Goal: Information Seeking & Learning: Learn about a topic

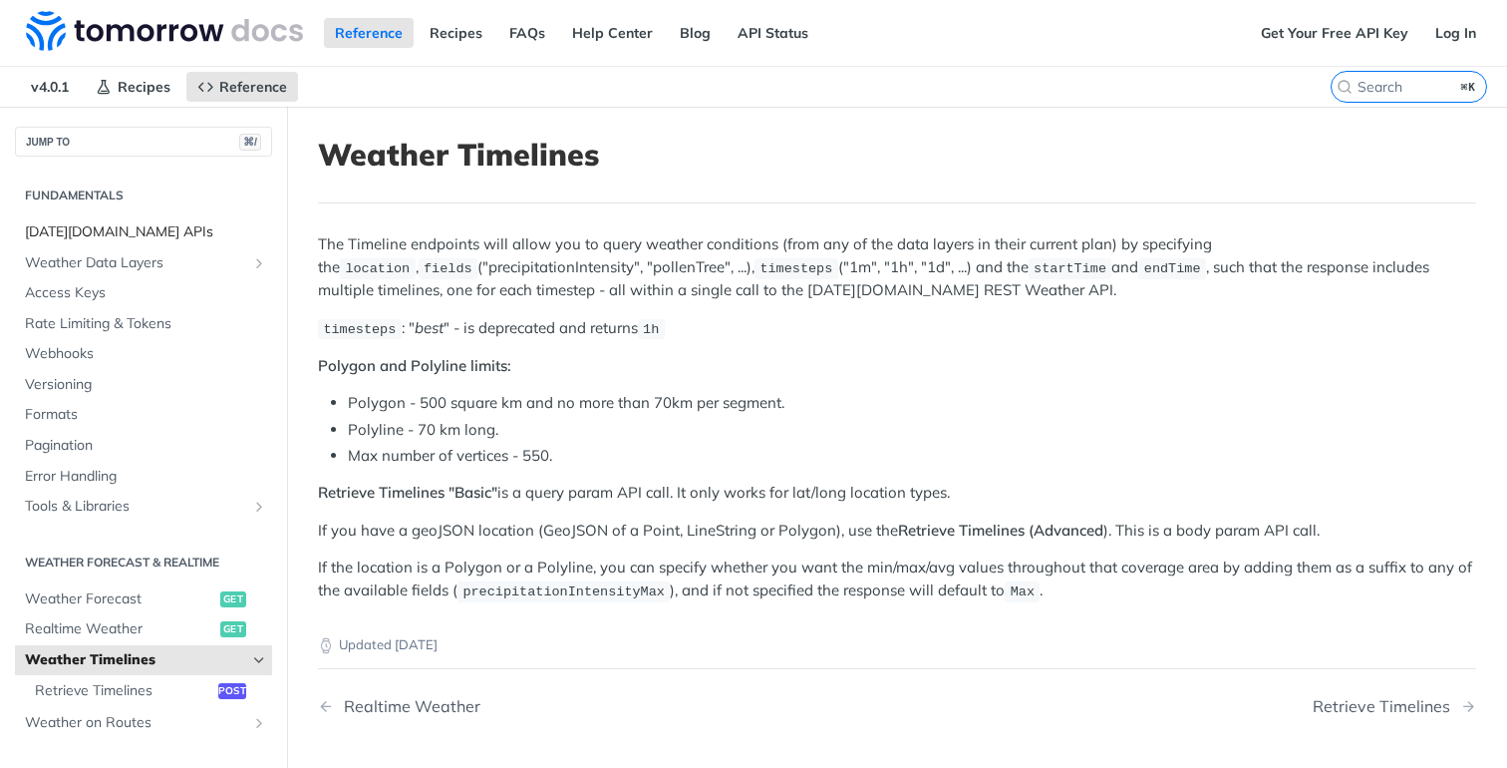
click at [76, 229] on span "[DATE][DOMAIN_NAME] APIs" at bounding box center [146, 232] width 242 height 20
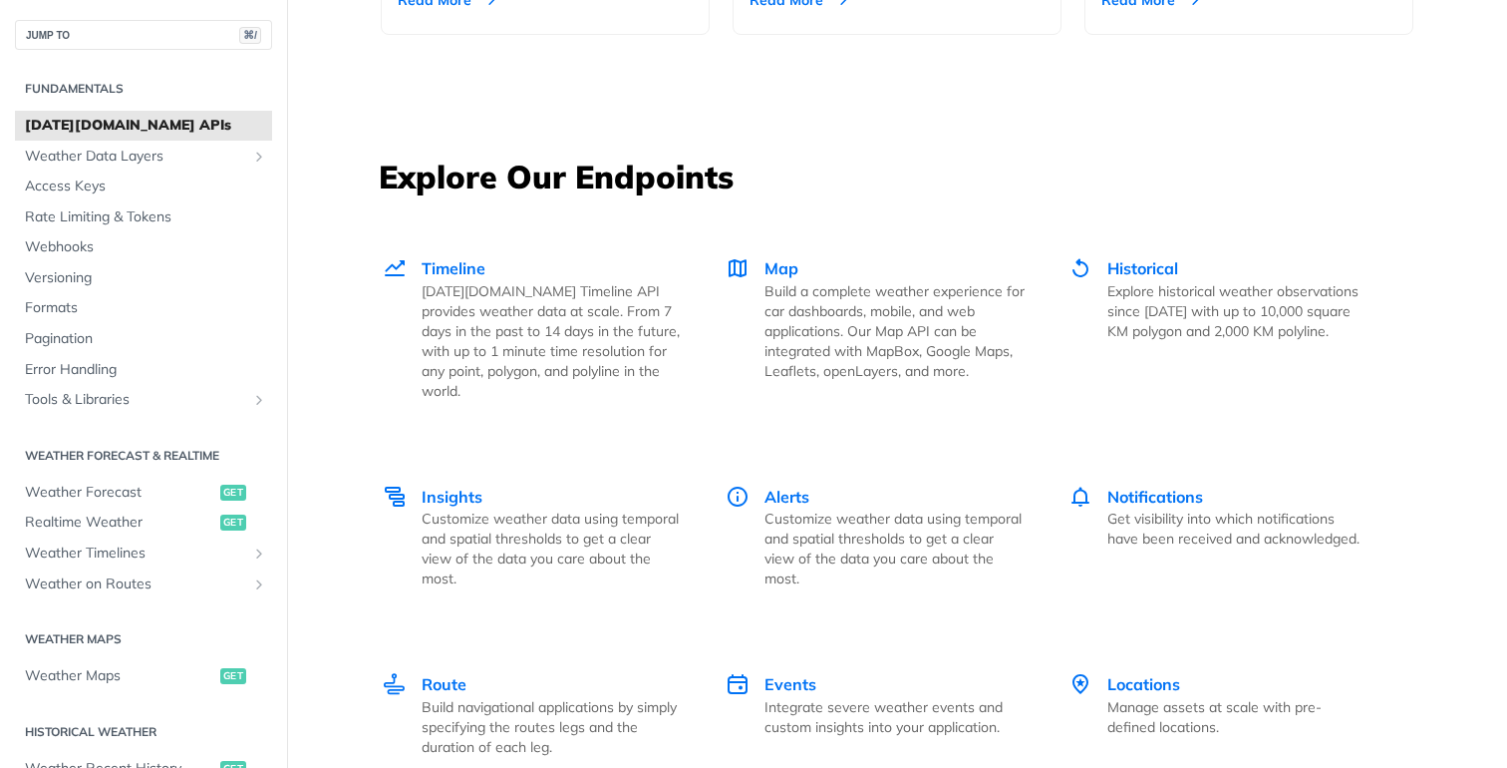
scroll to position [2642, 0]
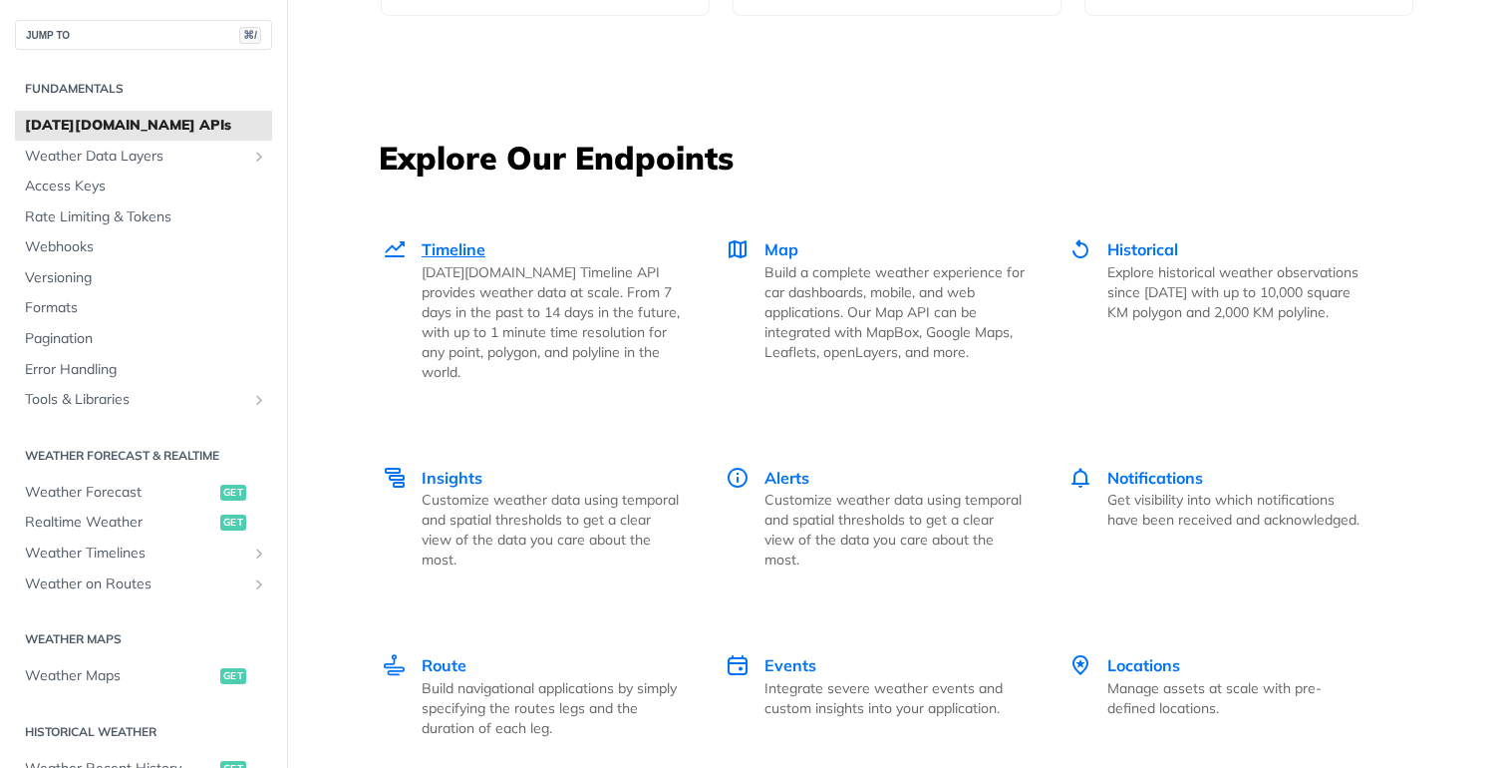
click at [461, 245] on span "Timeline" at bounding box center [454, 249] width 64 height 20
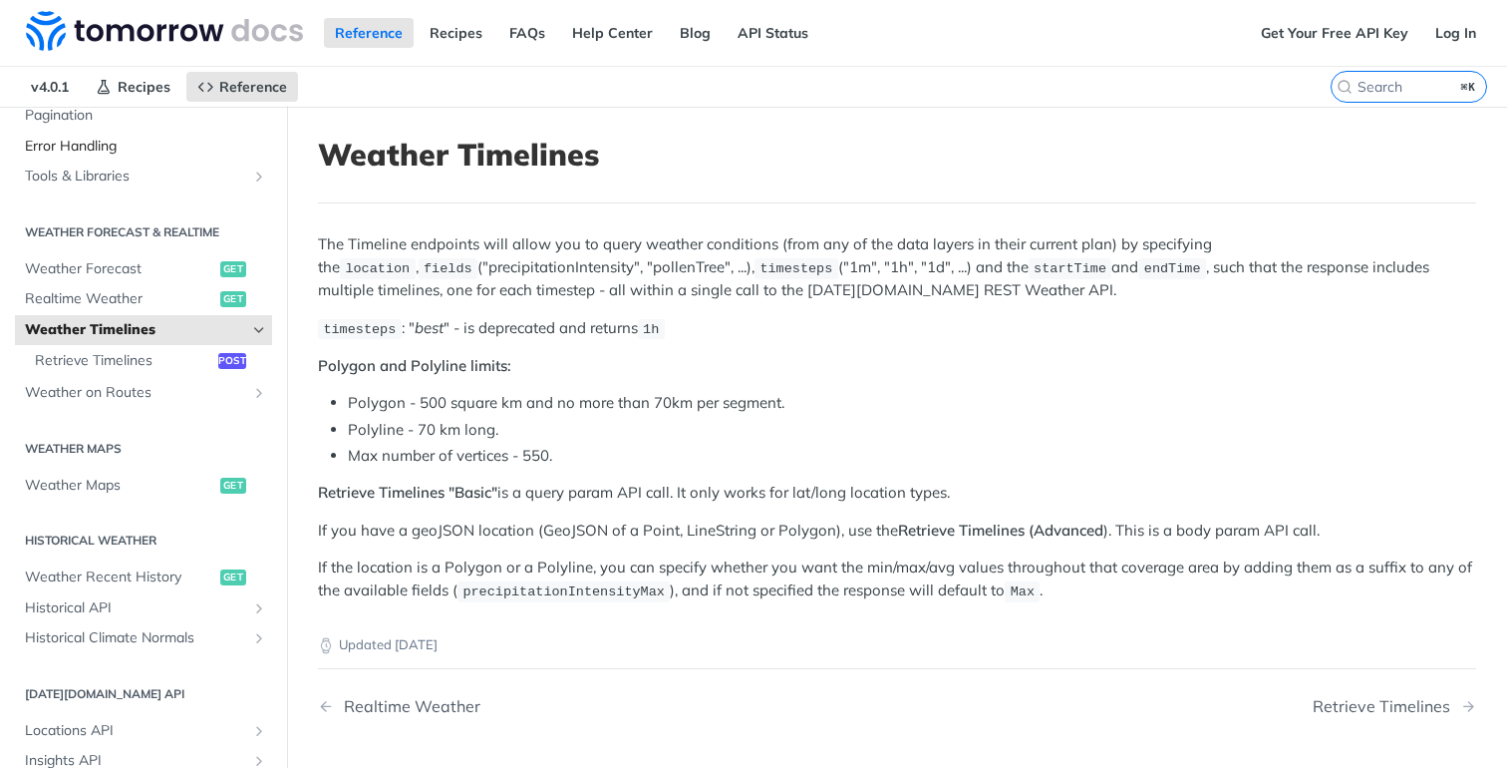
scroll to position [335, 0]
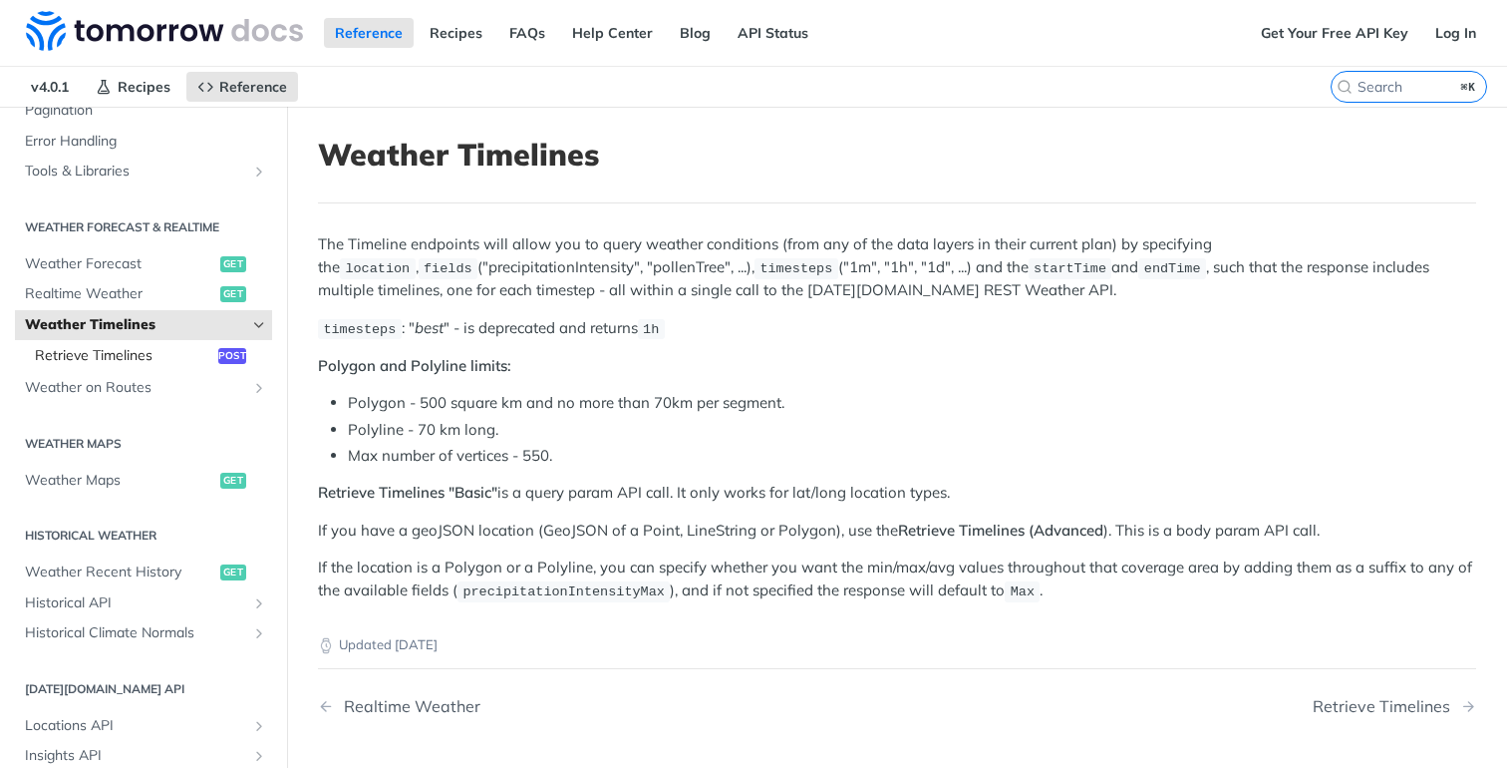
click at [163, 354] on span "Retrieve Timelines" at bounding box center [124, 356] width 178 height 20
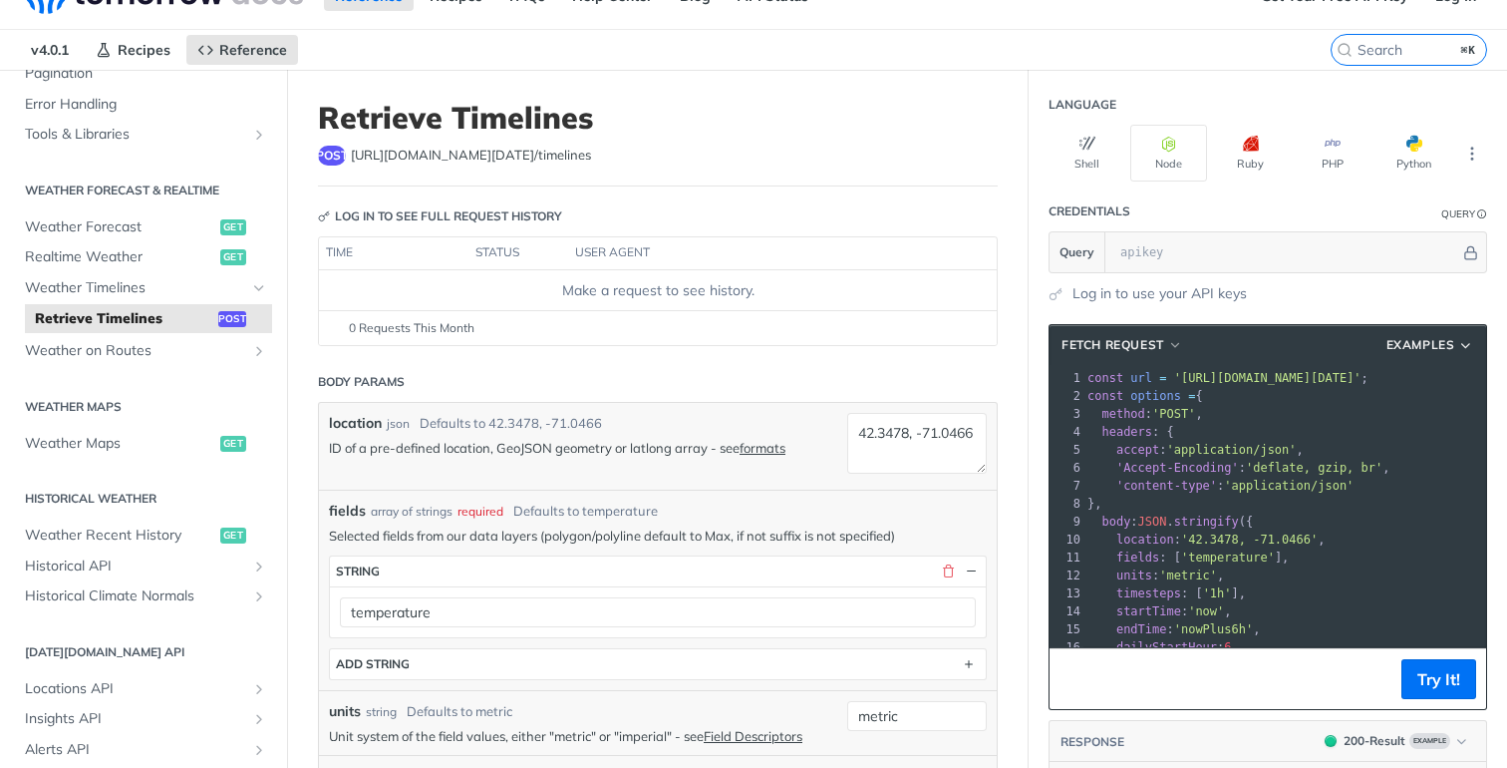
scroll to position [47, 0]
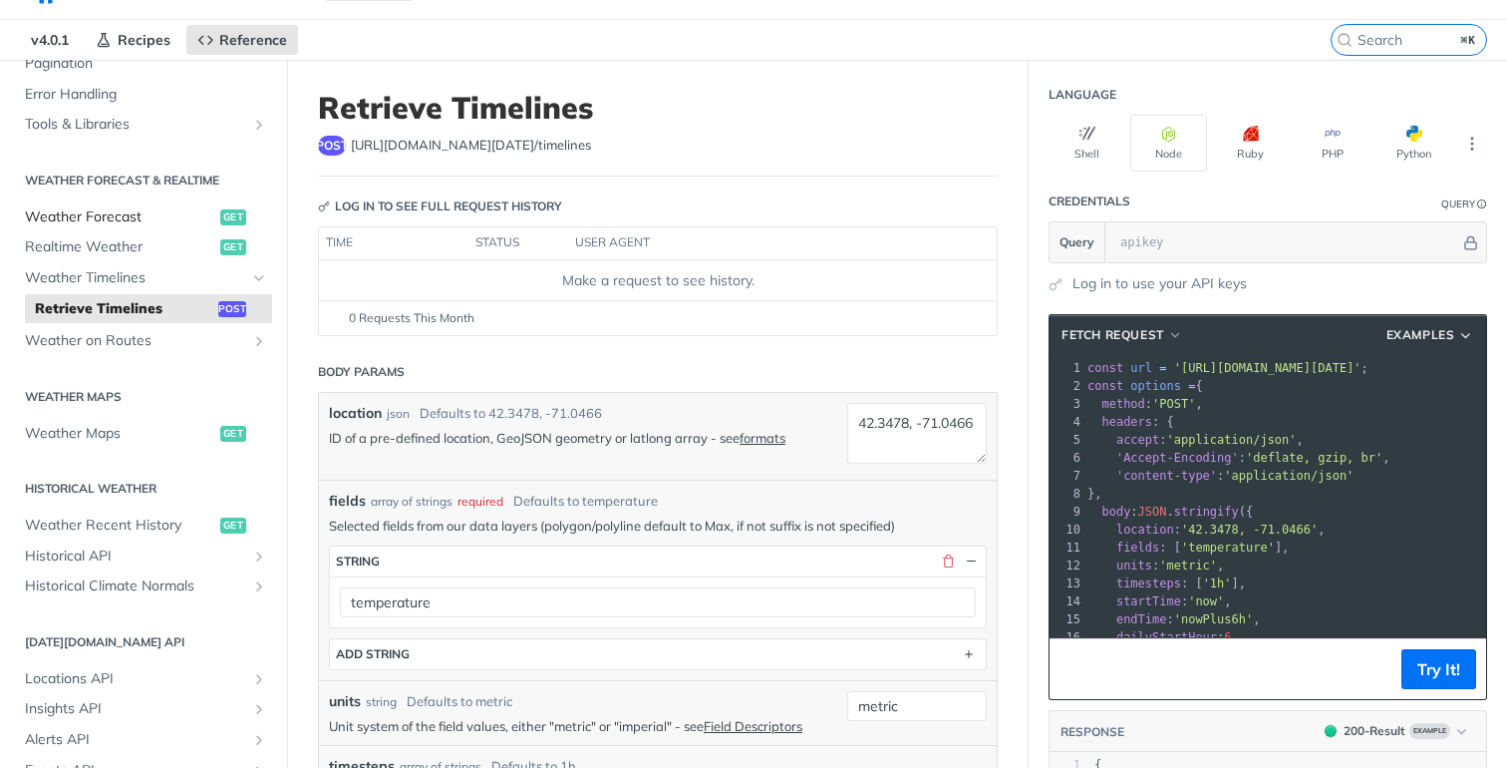
click at [109, 214] on span "Weather Forecast" at bounding box center [120, 217] width 190 height 20
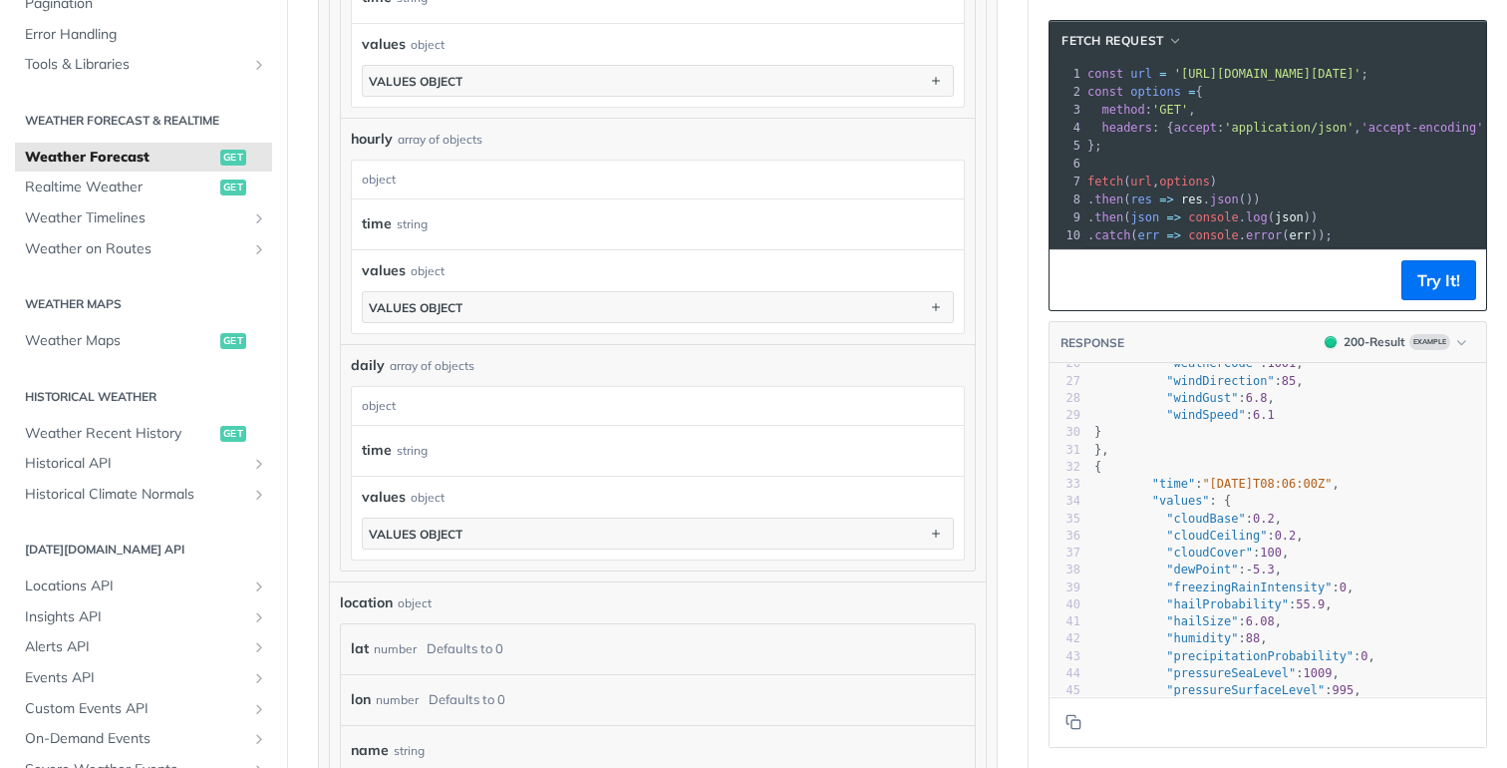
scroll to position [462, 0]
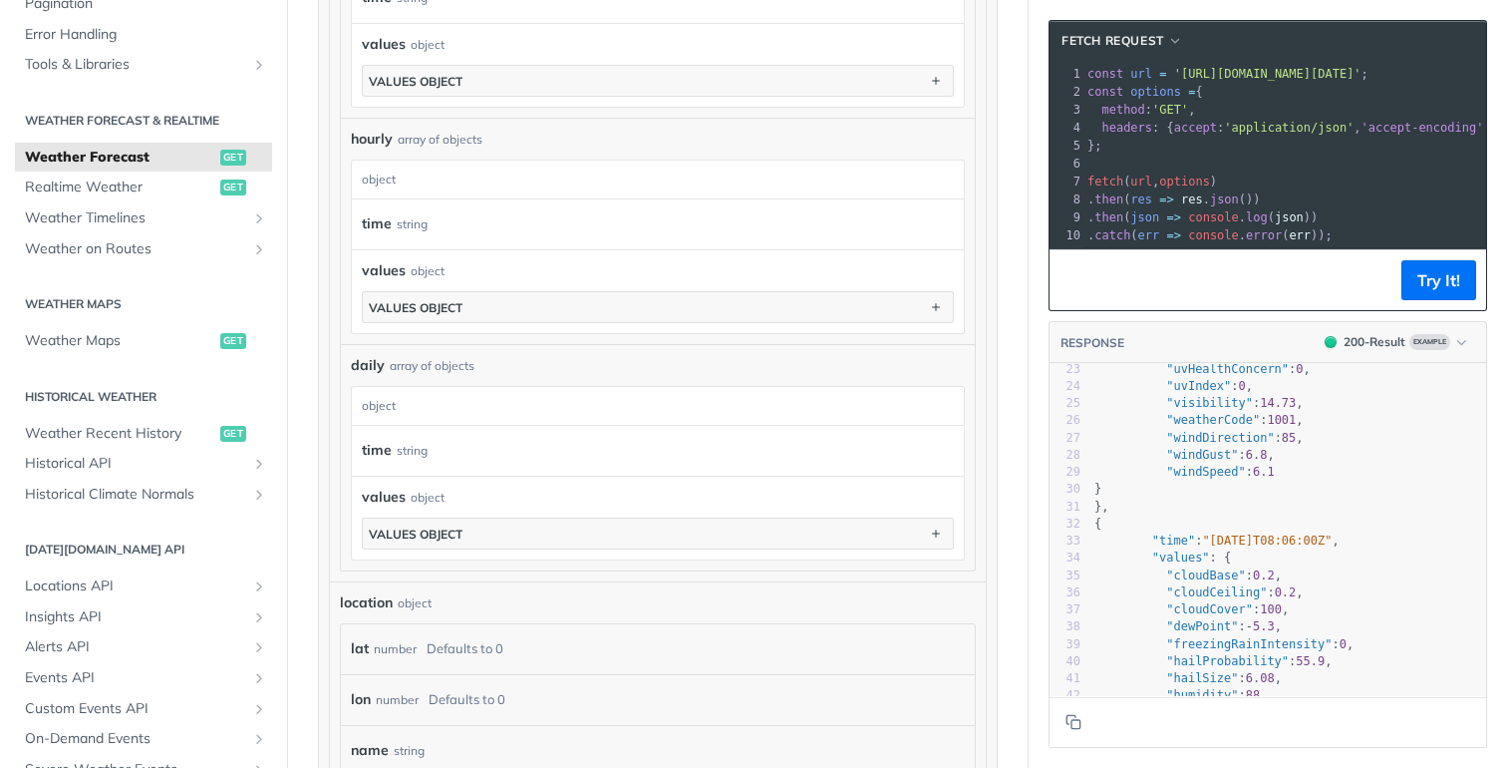
click at [1203, 460] on span ""windGust"" at bounding box center [1202, 455] width 72 height 14
type textarea "windGust"
click at [1203, 460] on span ""windGust"" at bounding box center [1202, 455] width 72 height 14
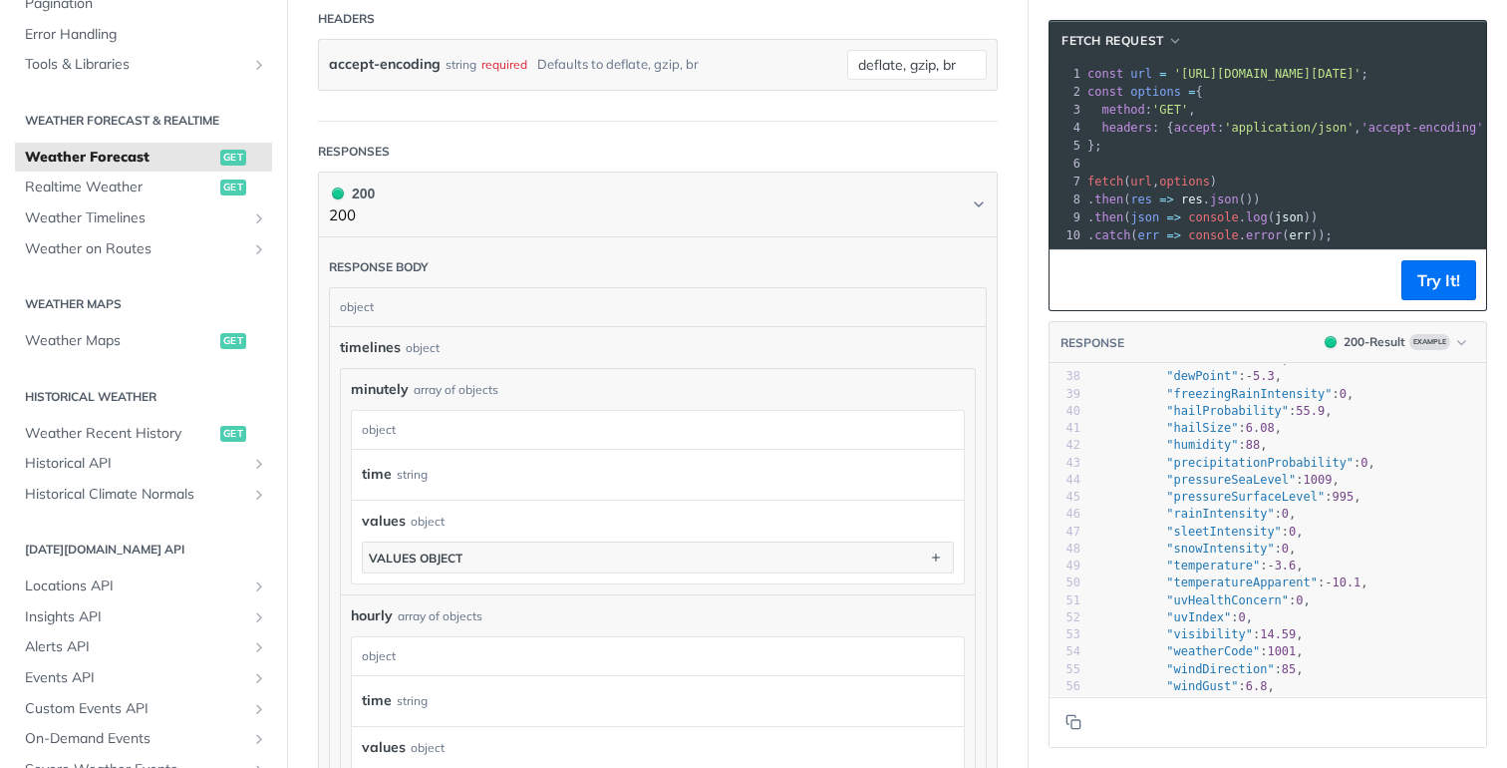
scroll to position [482, 0]
